Goal: Find specific page/section: Find specific page/section

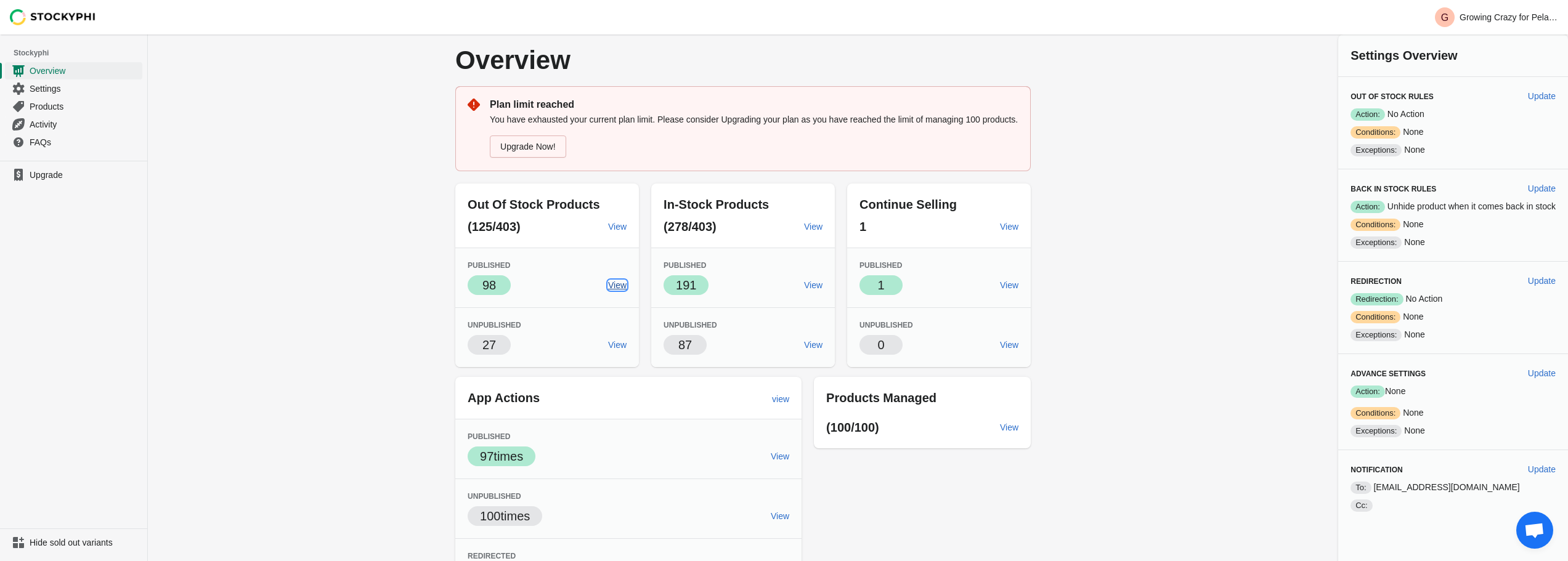
click at [618, 286] on span "View" at bounding box center [617, 284] width 18 height 10
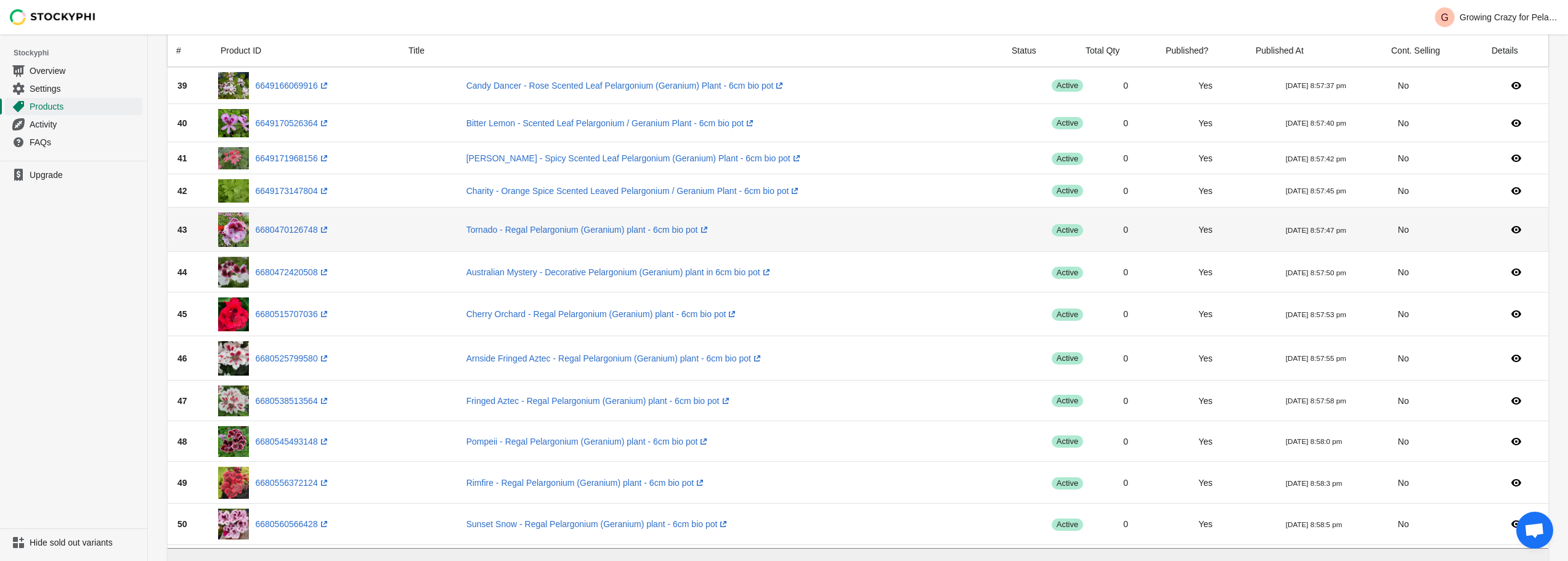
scroll to position [1662, 0]
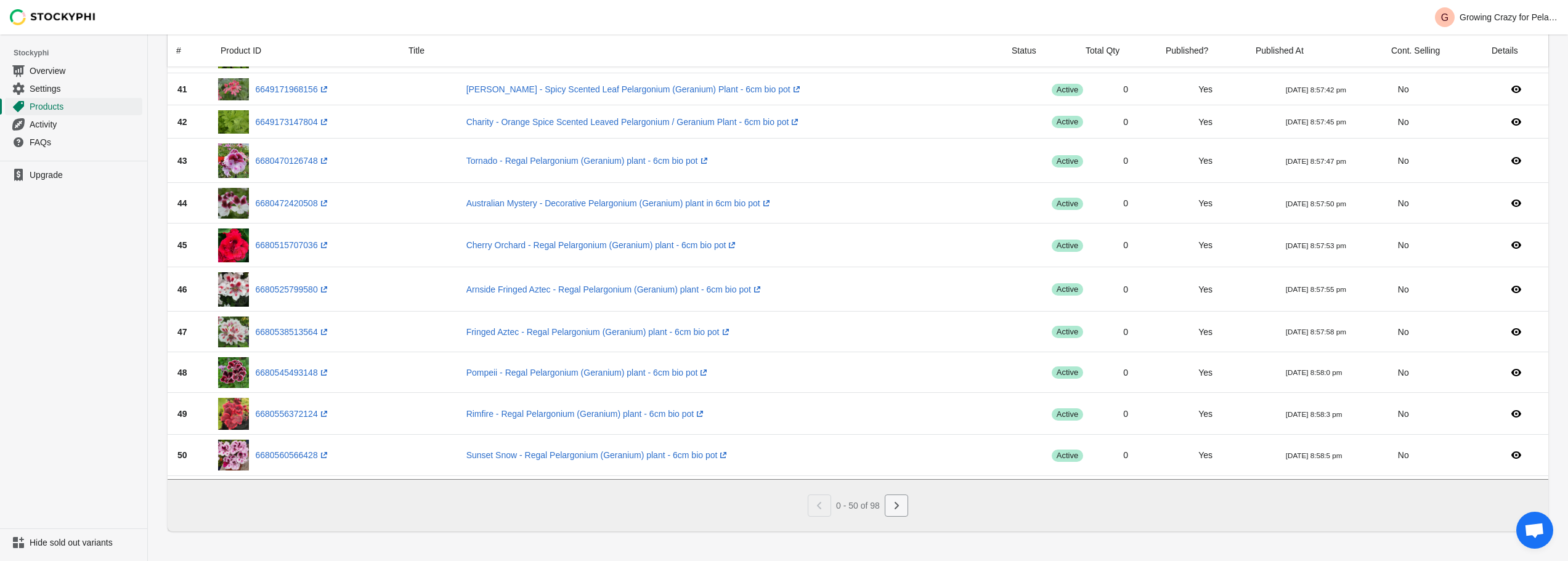
click at [898, 511] on icon "Next" at bounding box center [897, 506] width 12 height 12
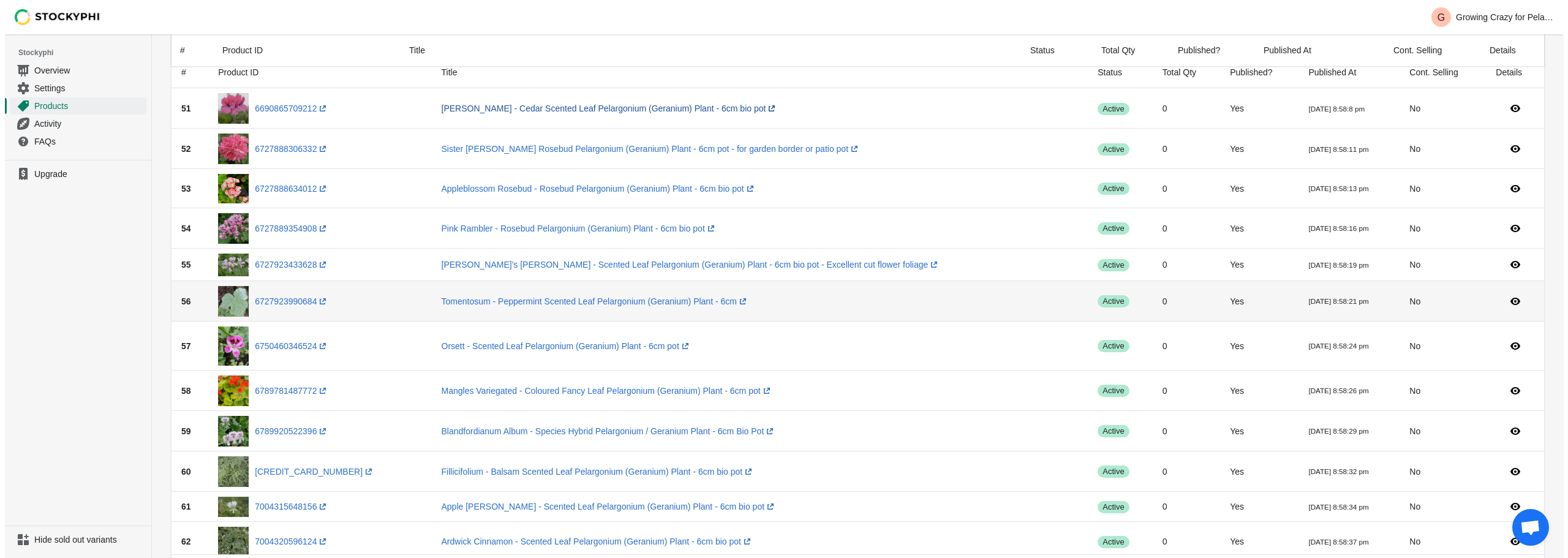
scroll to position [0, 0]
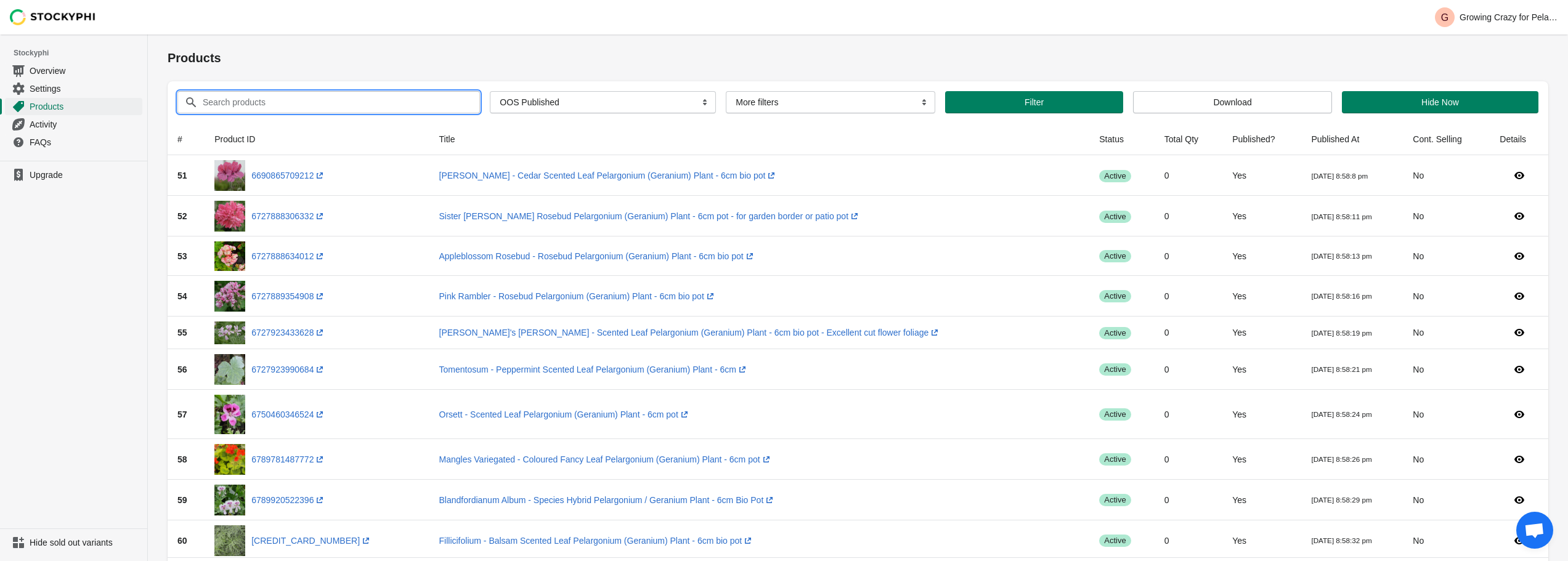
click at [279, 97] on input "Search products" at bounding box center [330, 103] width 256 height 23
type input "torrento"
click at [168, 35] on button "Submit" at bounding box center [185, 41] width 35 height 13
